Goal: Information Seeking & Learning: Understand process/instructions

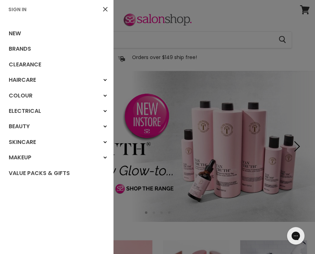
scroll to position [3, 0]
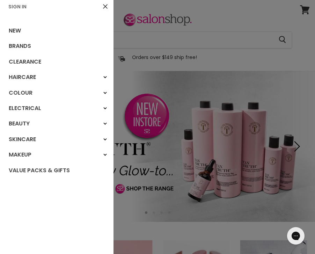
click at [235, 56] on div at bounding box center [157, 127] width 315 height 254
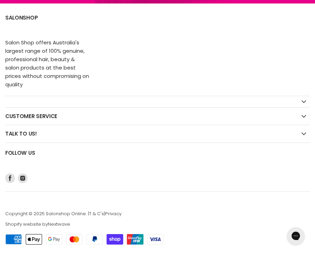
scroll to position [998, 0]
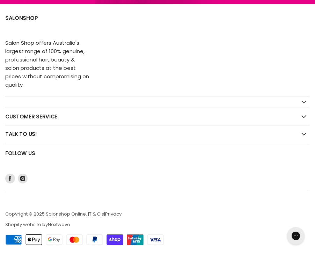
click at [47, 119] on h2 "Customer Service" at bounding box center [157, 116] width 305 height 17
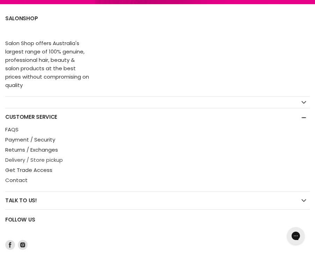
scroll to position [998, 0]
click at [34, 160] on link "Delivery / Store pickup" at bounding box center [34, 159] width 58 height 7
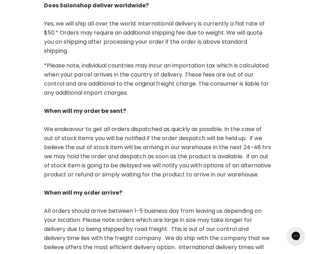
scroll to position [412, 0]
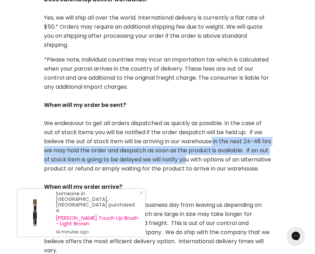
drag, startPoint x: 214, startPoint y: 132, endPoint x: 210, endPoint y: 146, distance: 15.2
click at [210, 146] on p "*Please note, individual countries may incur an importation tax which is calcul…" at bounding box center [157, 187] width 227 height 264
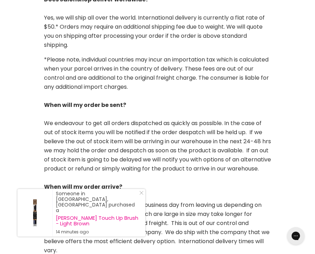
drag, startPoint x: 206, startPoint y: 154, endPoint x: 166, endPoint y: 143, distance: 40.7
click at [204, 153] on span "We endeavour to get all orders dispatched as quickly as possible. In the case o…" at bounding box center [157, 146] width 227 height 54
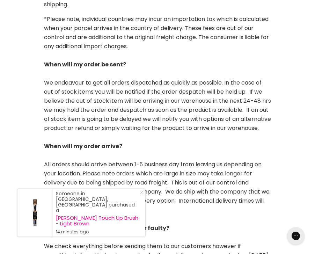
scroll to position [456, 0]
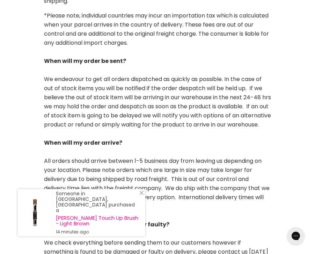
click at [144, 205] on div "Someone in [GEOGRAPHIC_DATA], [GEOGRAPHIC_DATA] purchased a [PERSON_NAME] Touch…" at bounding box center [81, 213] width 128 height 48
click at [140, 195] on icon "Close Icon" at bounding box center [142, 193] width 4 height 4
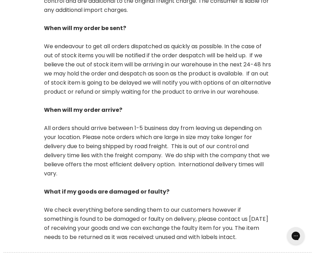
scroll to position [489, 0]
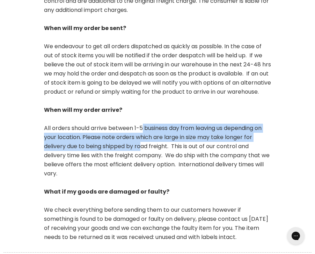
drag, startPoint x: 144, startPoint y: 130, endPoint x: 142, endPoint y: 143, distance: 13.8
click at [142, 143] on span "All orders should arrive between 1-5 business day from leaving us depending on …" at bounding box center [157, 151] width 226 height 54
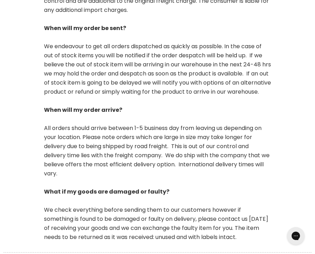
click at [144, 157] on span "All orders should arrive between 1-5 business day from leaving us depending on …" at bounding box center [157, 151] width 226 height 54
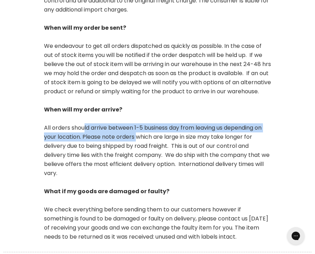
drag, startPoint x: 85, startPoint y: 127, endPoint x: 137, endPoint y: 140, distance: 53.9
click at [137, 140] on span "All orders should arrive between 1-5 business day from leaving us depending on …" at bounding box center [157, 151] width 226 height 54
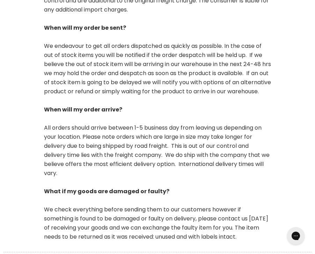
click at [140, 149] on span "All orders should arrive between 1-5 business day from leaving us depending on …" at bounding box center [157, 151] width 226 height 54
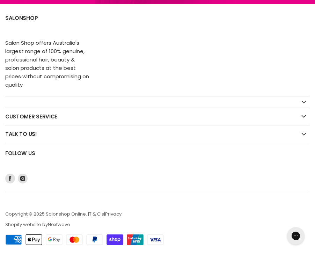
scroll to position [983, 0]
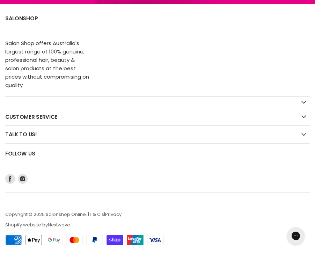
click at [32, 118] on h2 "Customer Service" at bounding box center [157, 116] width 305 height 17
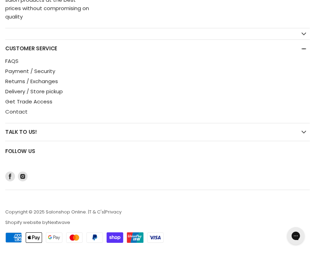
scroll to position [1049, 0]
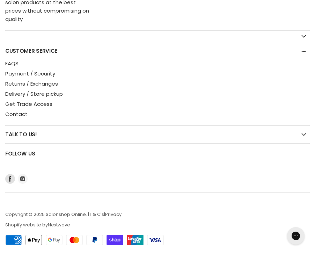
click at [25, 180] on icon "Footer" at bounding box center [23, 179] width 10 height 10
